Goal: Transaction & Acquisition: Purchase product/service

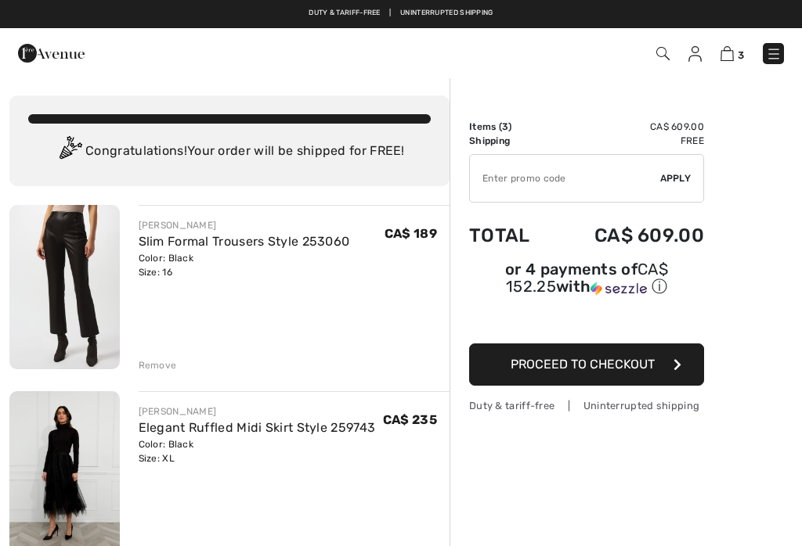
click at [99, 310] on img at bounding box center [64, 287] width 110 height 164
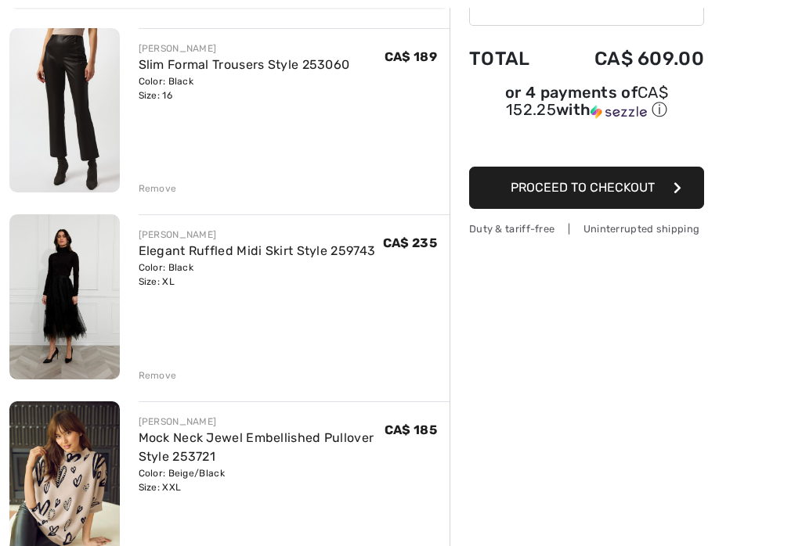
click at [173, 271] on div "Color: Black Size: XL" at bounding box center [257, 275] width 237 height 28
click at [205, 274] on div "Color: Black Size: XL" at bounding box center [257, 275] width 237 height 28
click at [96, 301] on img at bounding box center [64, 296] width 110 height 165
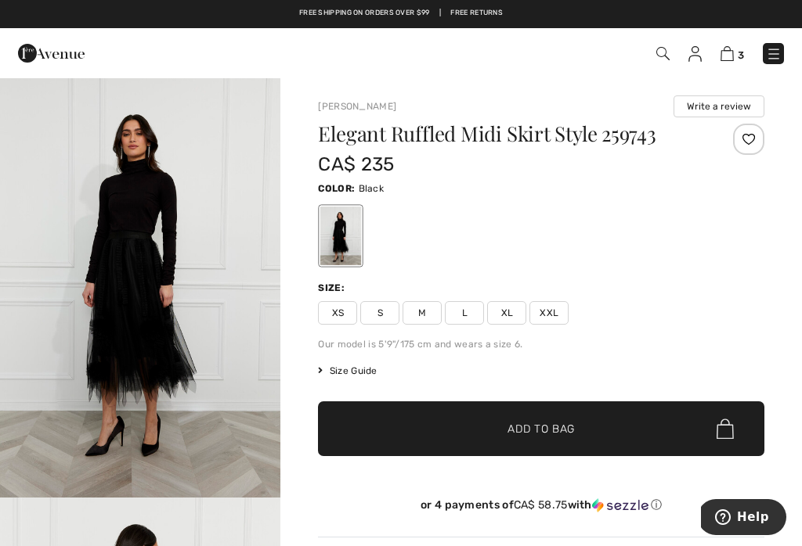
click at [473, 419] on span "✔ Added to Bag Add to Bag" at bounding box center [541, 429] width 446 height 55
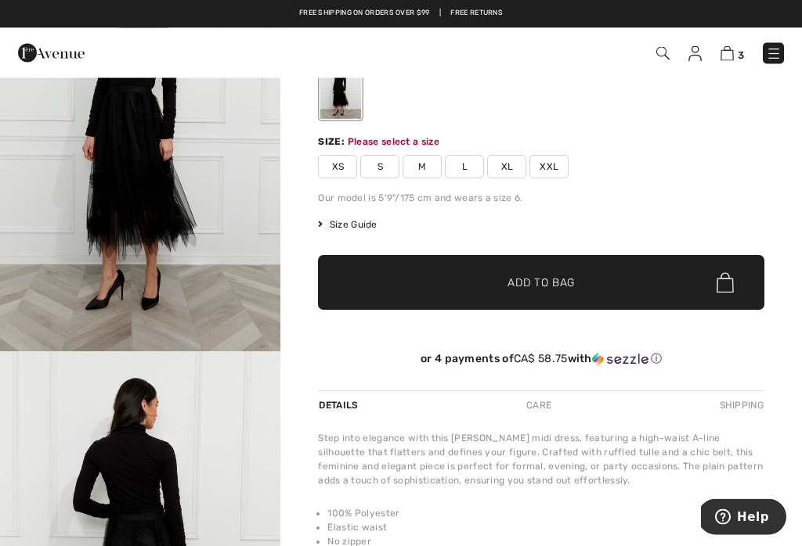
scroll to position [168, 0]
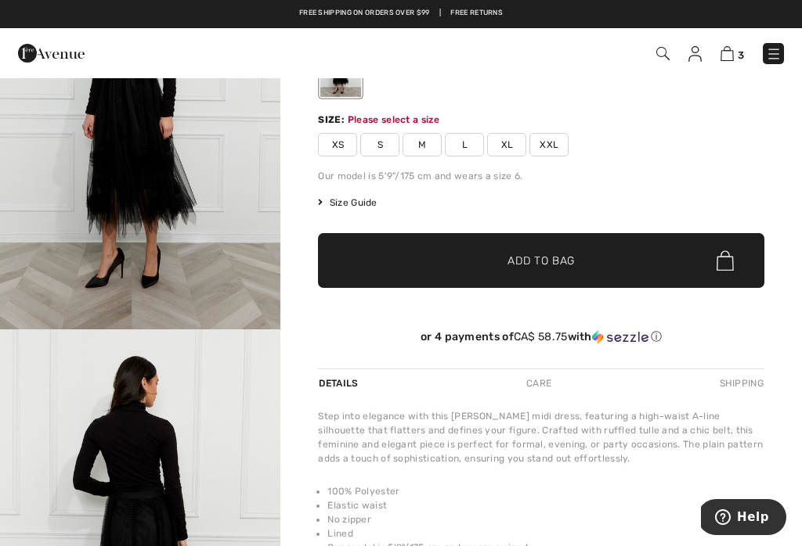
click at [70, 10] on div "Free shipping on orders over $99 | Free Returns" at bounding box center [401, 21] width 802 height 27
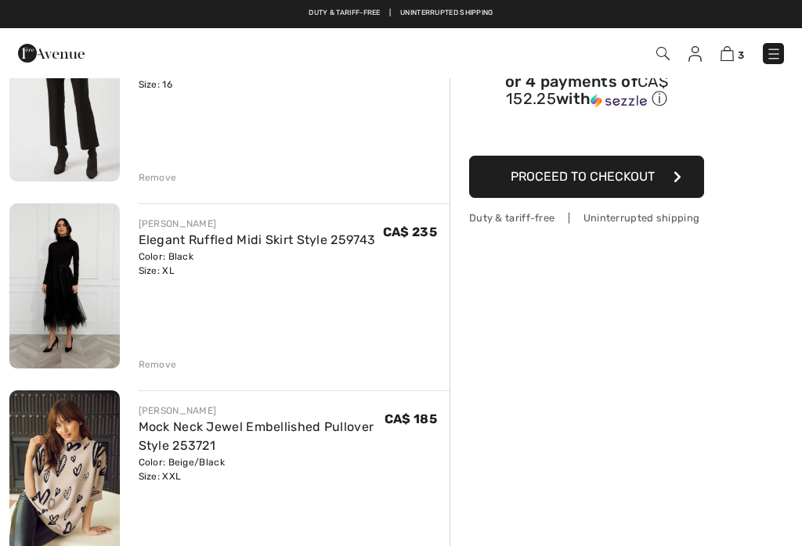
click at [208, 467] on div "Color: Beige/Black Size: XXL" at bounding box center [262, 470] width 246 height 28
click at [179, 452] on link "Mock Neck Jewel Embellished Pullover Style 253721" at bounding box center [257, 437] width 236 height 34
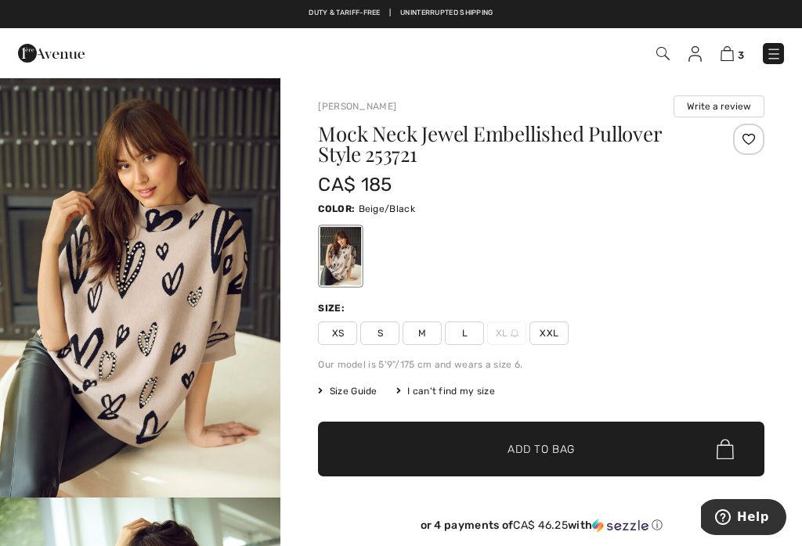
click at [490, 337] on span "XL" at bounding box center [506, 333] width 39 height 23
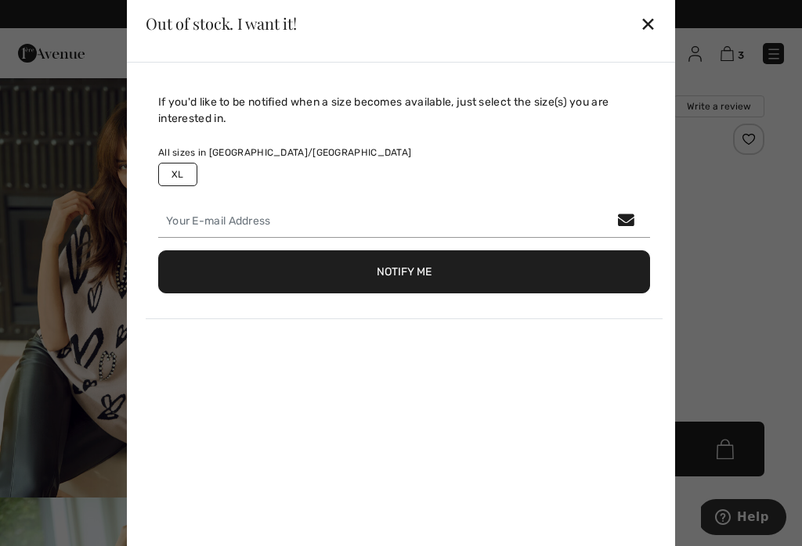
click at [391, 345] on div "If you'd like to be notified when a size becomes available, just select the siz…" at bounding box center [401, 312] width 548 height 499
click at [648, 23] on div "✕" at bounding box center [648, 23] width 16 height 33
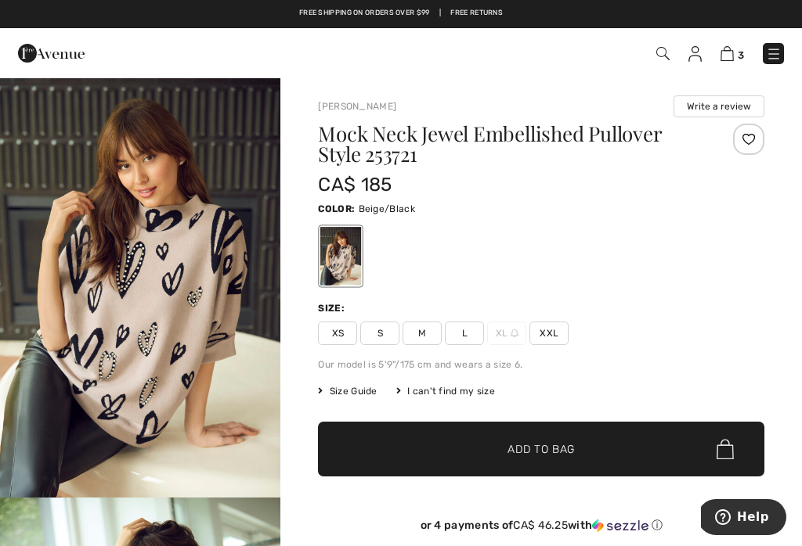
click at [388, 355] on div "Mock Neck Jewel Embellished Pullover Style 253721 CA$ 185 Color: Beige/Black Si…" at bounding box center [541, 341] width 446 height 434
click at [385, 351] on div "Mock Neck Jewel Embellished Pullover Style 253721 CA$ 185 Color: Beige/Black Si…" at bounding box center [541, 341] width 446 height 434
click at [408, 345] on div "Mock Neck Jewel Embellished Pullover Style 253721 CA$ 185 Color: Beige/Black Si…" at bounding box center [541, 341] width 446 height 434
